Goal: Book appointment/travel/reservation

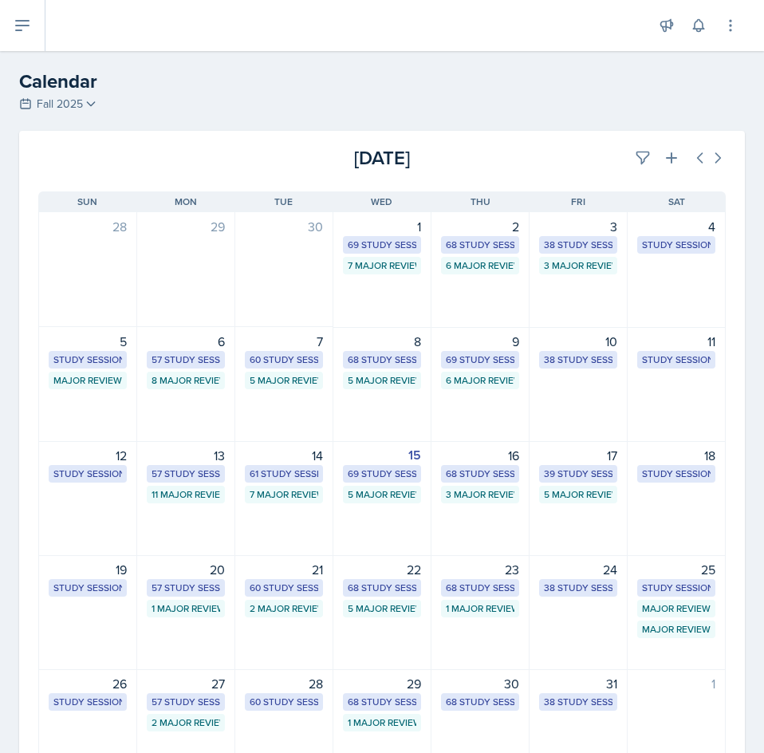
select select "1"
select select "6"
select select "PM"
select select "6"
select select "30"
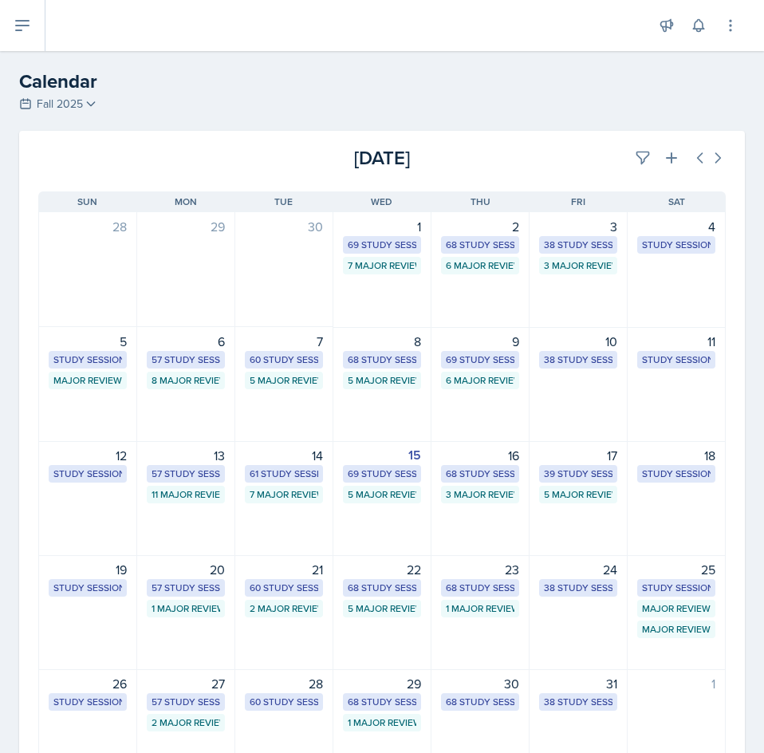
select select "PM"
click at [657, 163] on button at bounding box center [671, 158] width 29 height 29
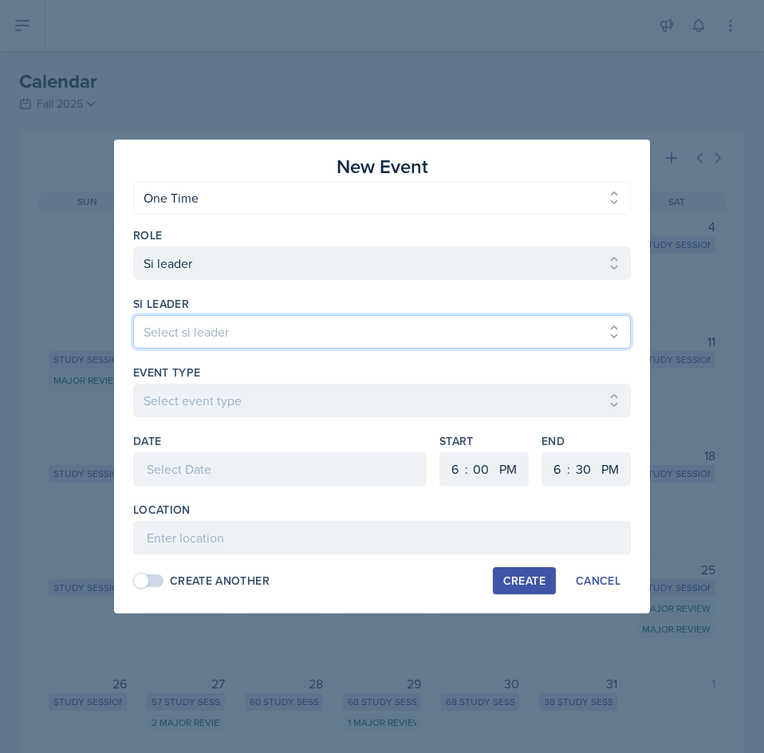
click at [336, 326] on select "Select si leader [PERSON_NAME] [PERSON_NAME] [PERSON_NAME] [PERSON_NAME] [PERSO…" at bounding box center [381, 331] width 497 height 33
select select "6f863bad-06ee-49e0-92bc-02bc098a6edd"
click at [133, 315] on select "Select si leader [PERSON_NAME] [PERSON_NAME] [PERSON_NAME] [PERSON_NAME] [PERSO…" at bounding box center [381, 331] width 497 height 33
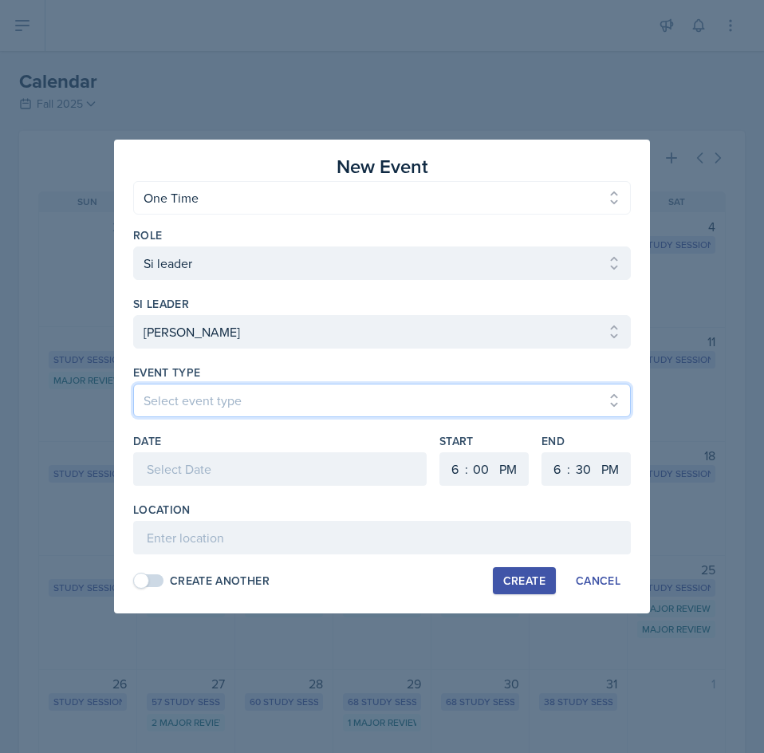
click at [204, 399] on select "Select event type Major Review Session Study Session" at bounding box center [381, 399] width 497 height 33
select select "66bb7cbf-e419-488b-a7ef-f63bc5f9ed04"
click at [133, 383] on select "Select event type Major Review Session Study Session" at bounding box center [381, 399] width 497 height 33
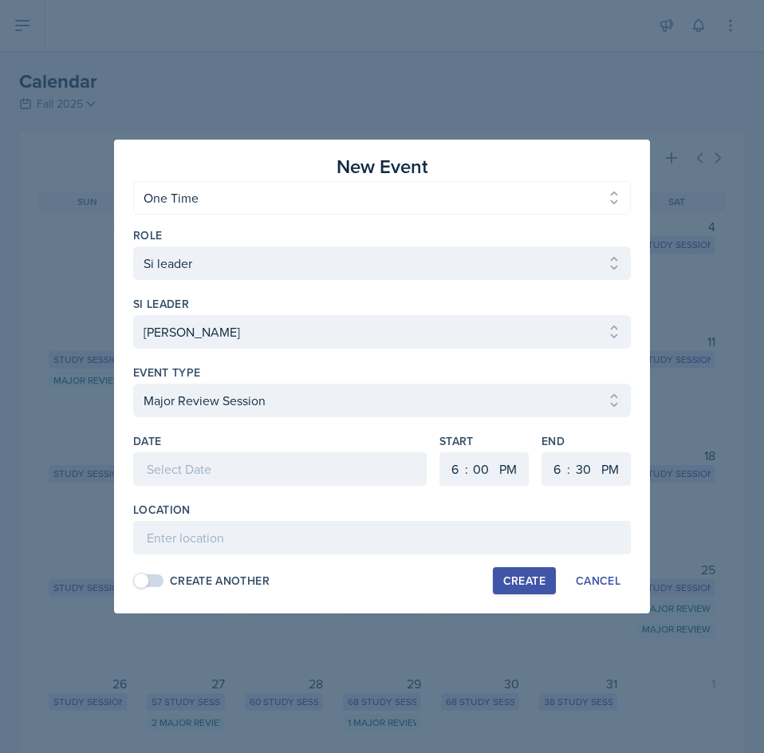
click at [215, 455] on div at bounding box center [279, 468] width 293 height 33
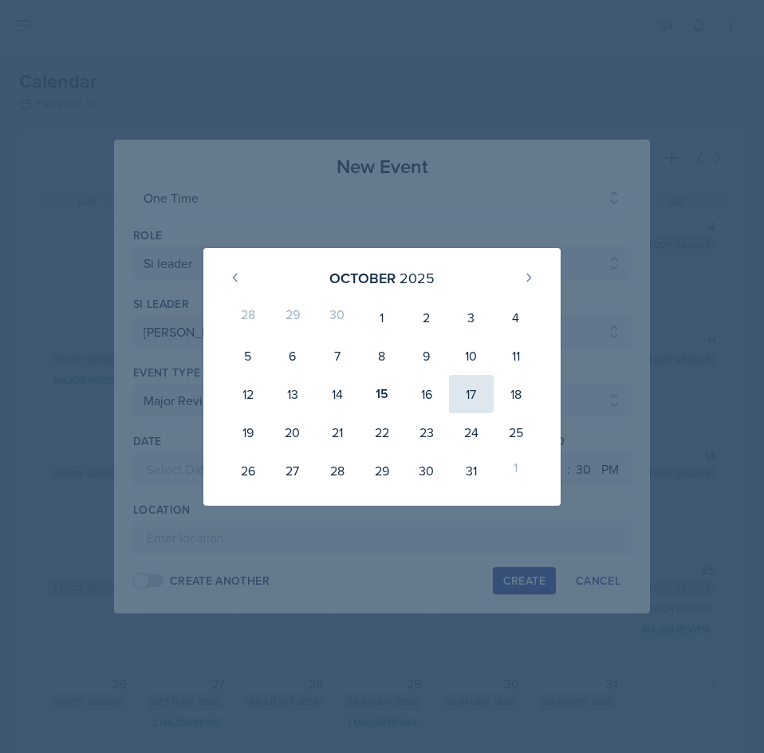
click at [456, 389] on div "17" at bounding box center [471, 394] width 45 height 38
type input "[DATE]"
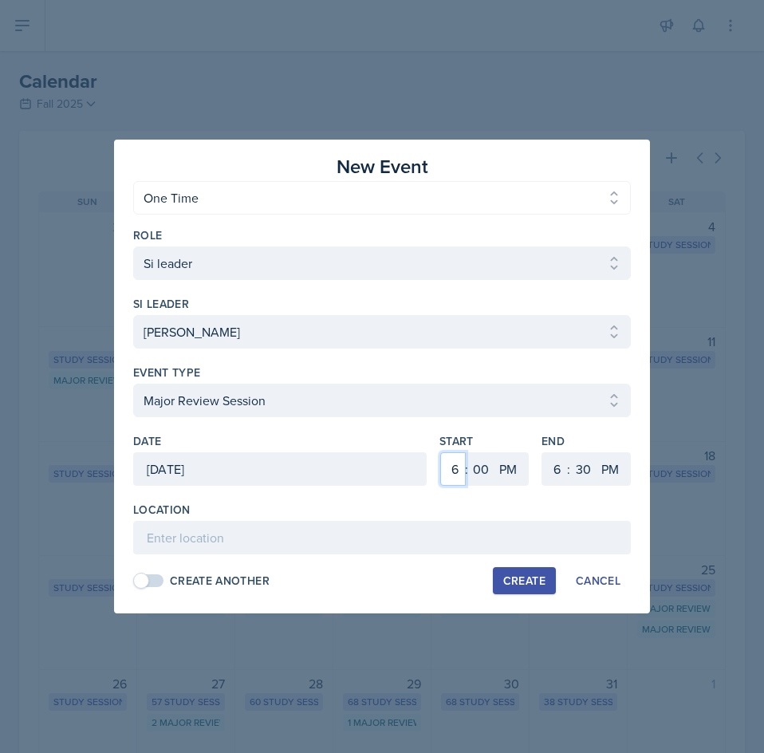
click at [452, 467] on select "1 2 3 4 5 6 7 8 9 10 11 12" at bounding box center [453, 468] width 26 height 33
select select "1"
click at [440, 452] on select "1 2 3 4 5 6 7 8 9 10 11 12" at bounding box center [453, 468] width 26 height 33
click at [482, 470] on select "00 05 10 15 20 25 30 35 40 45 50 55" at bounding box center [481, 468] width 26 height 33
click at [468, 452] on select "00 05 10 15 20 25 30 35 40 45 50 55" at bounding box center [481, 468] width 26 height 33
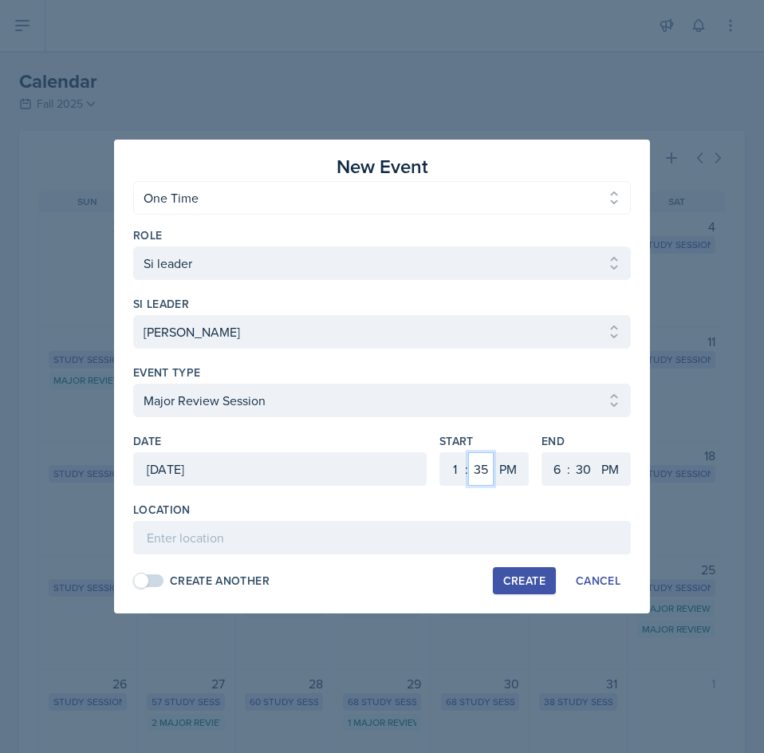
click at [476, 465] on select "00 05 10 15 20 25 30 35 40 45 50 55" at bounding box center [481, 468] width 26 height 33
select select "30"
click at [468, 452] on select "00 05 10 15 20 25 30 35 40 45 50 55" at bounding box center [481, 468] width 26 height 33
click at [554, 466] on select "1 2 3 4 5 6 7 8 9 10 11 12" at bounding box center [555, 468] width 26 height 33
select select "3"
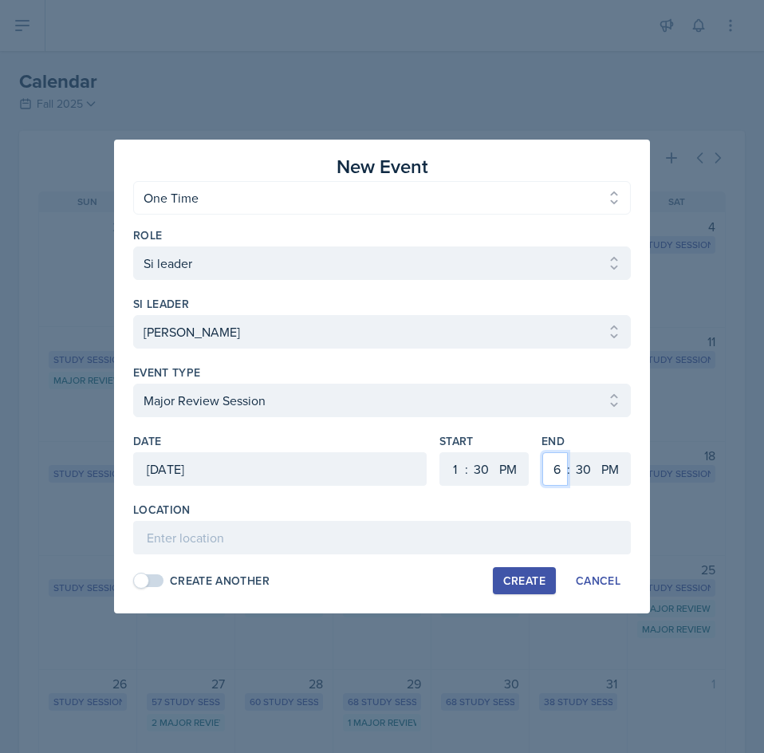
click at [542, 452] on select "1 2 3 4 5 6 7 8 9 10 11 12" at bounding box center [555, 468] width 26 height 33
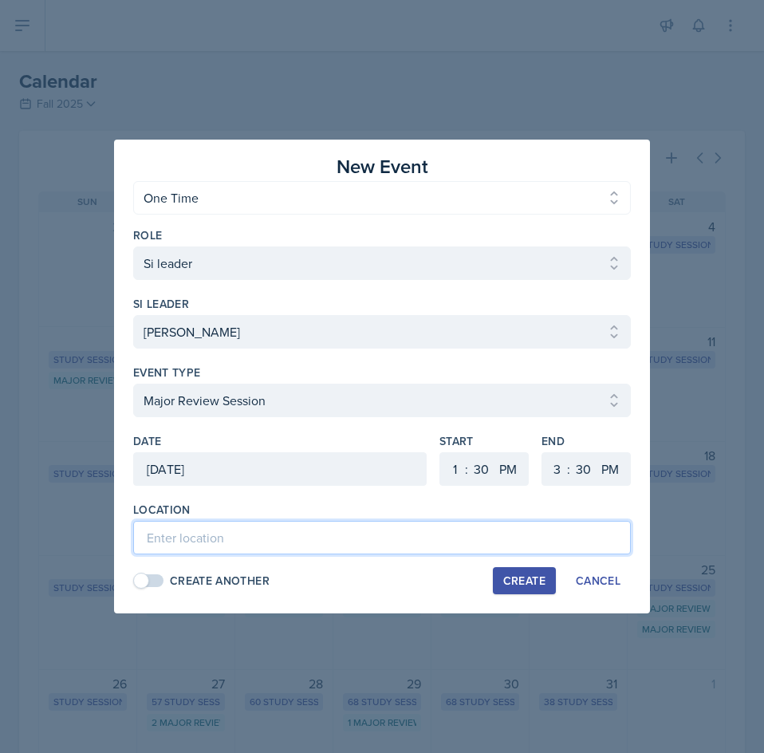
click at [415, 530] on input at bounding box center [381, 537] width 497 height 33
click at [360, 534] on input "Academic Learning Center" at bounding box center [381, 537] width 497 height 33
type input "Academic Learning Center 2106"
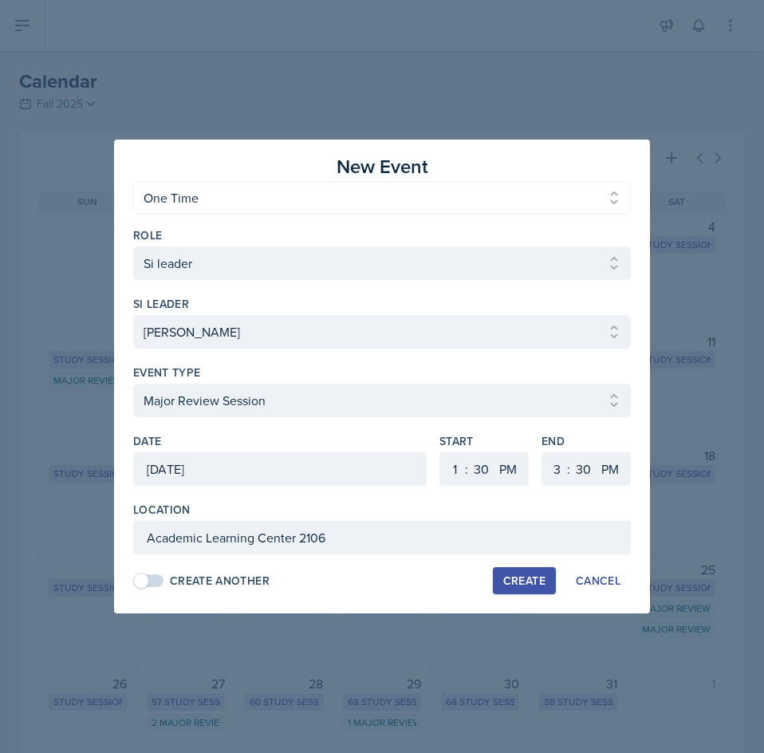
click at [509, 577] on div "Create" at bounding box center [524, 580] width 42 height 13
select select
select select "6"
select select "0"
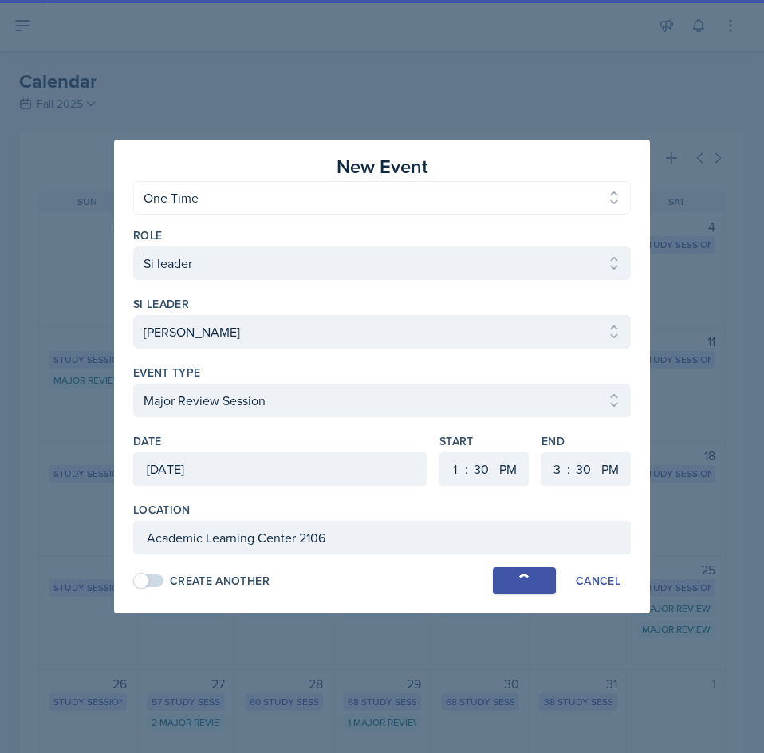
select select "6"
